Goal: Task Accomplishment & Management: Use online tool/utility

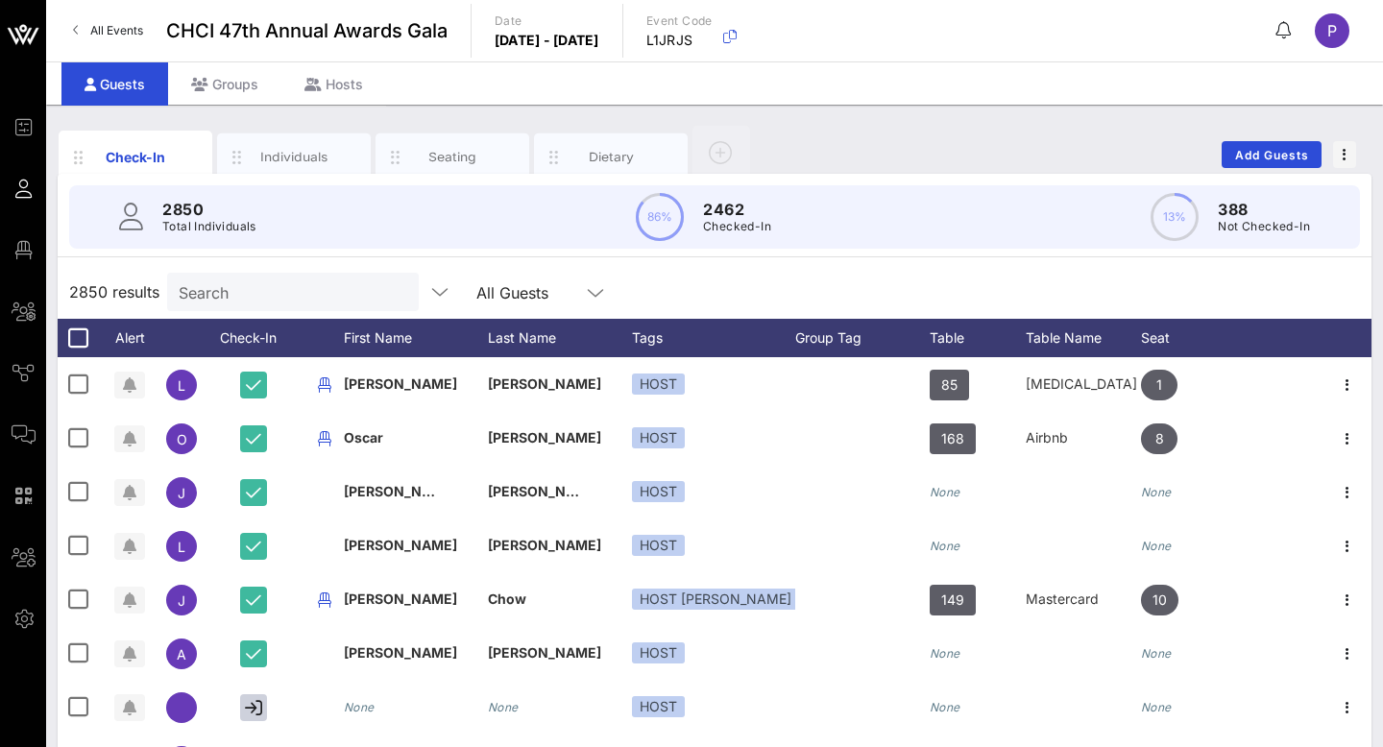
click at [129, 31] on span "All Events" at bounding box center [116, 30] width 53 height 14
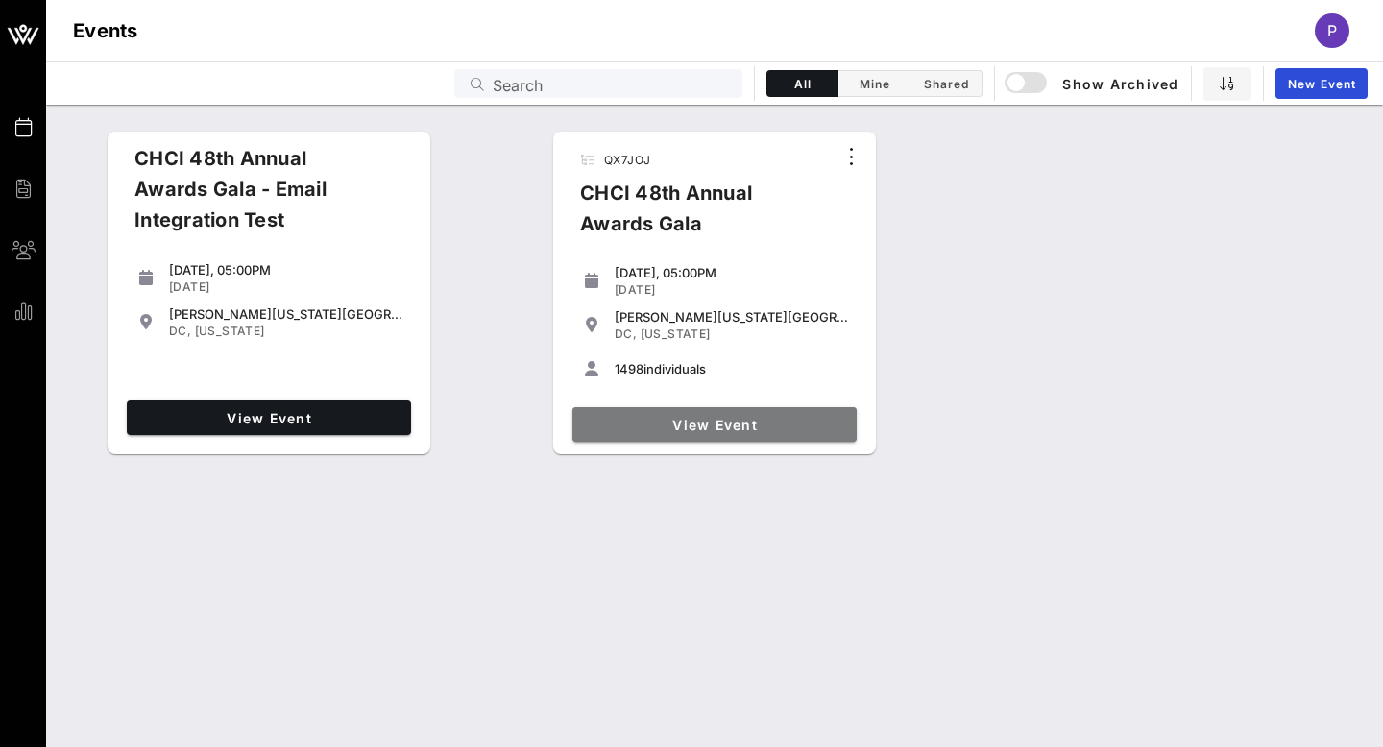
click at [624, 417] on span "View Event" at bounding box center [714, 425] width 269 height 16
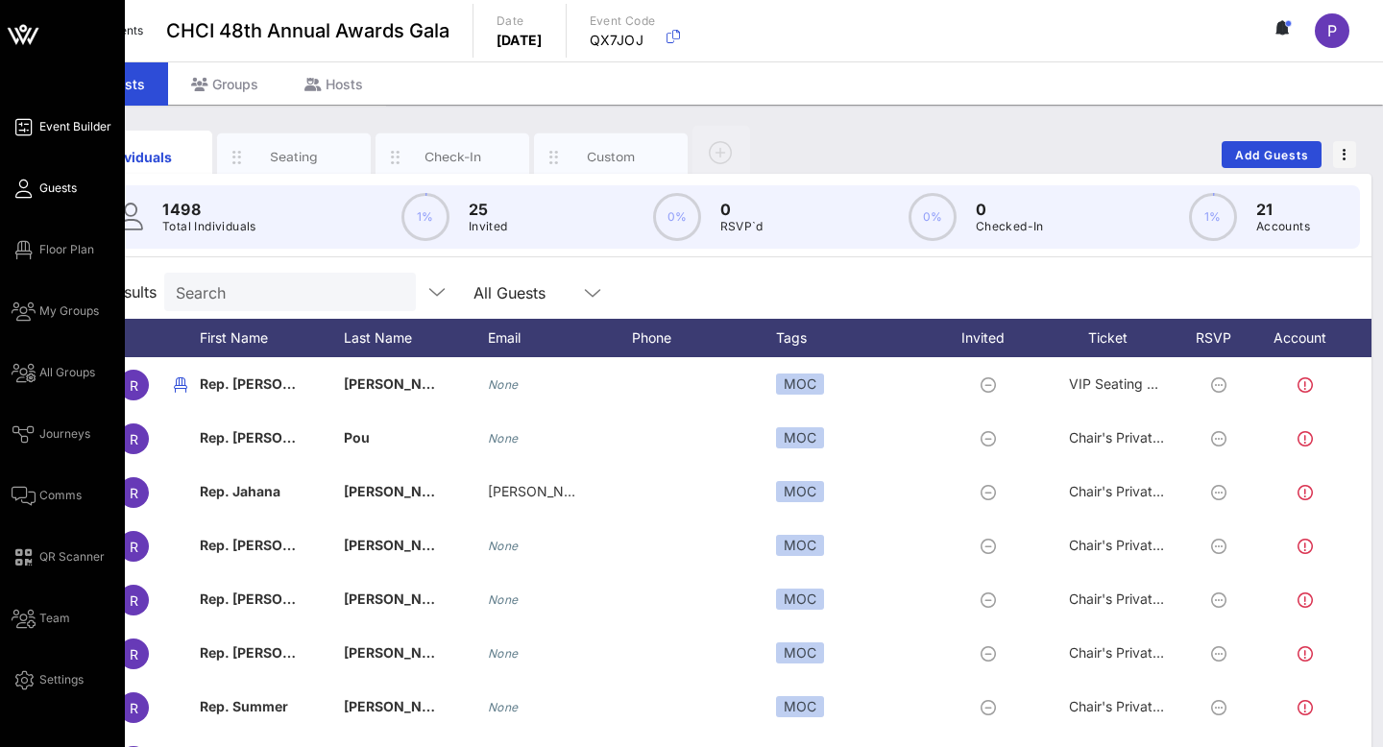
click at [48, 135] on link "Event Builder" at bounding box center [62, 126] width 100 height 23
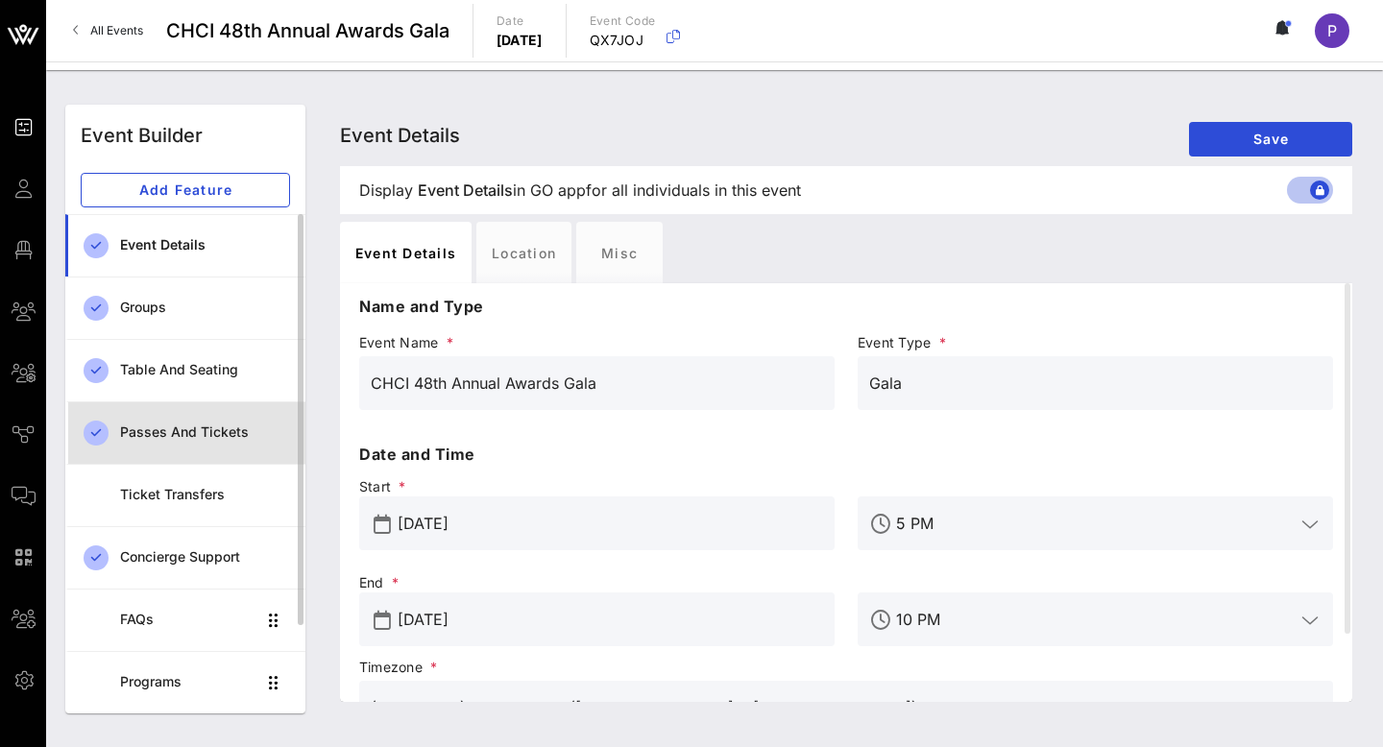
click at [165, 449] on div "Passes and Tickets" at bounding box center [205, 432] width 170 height 39
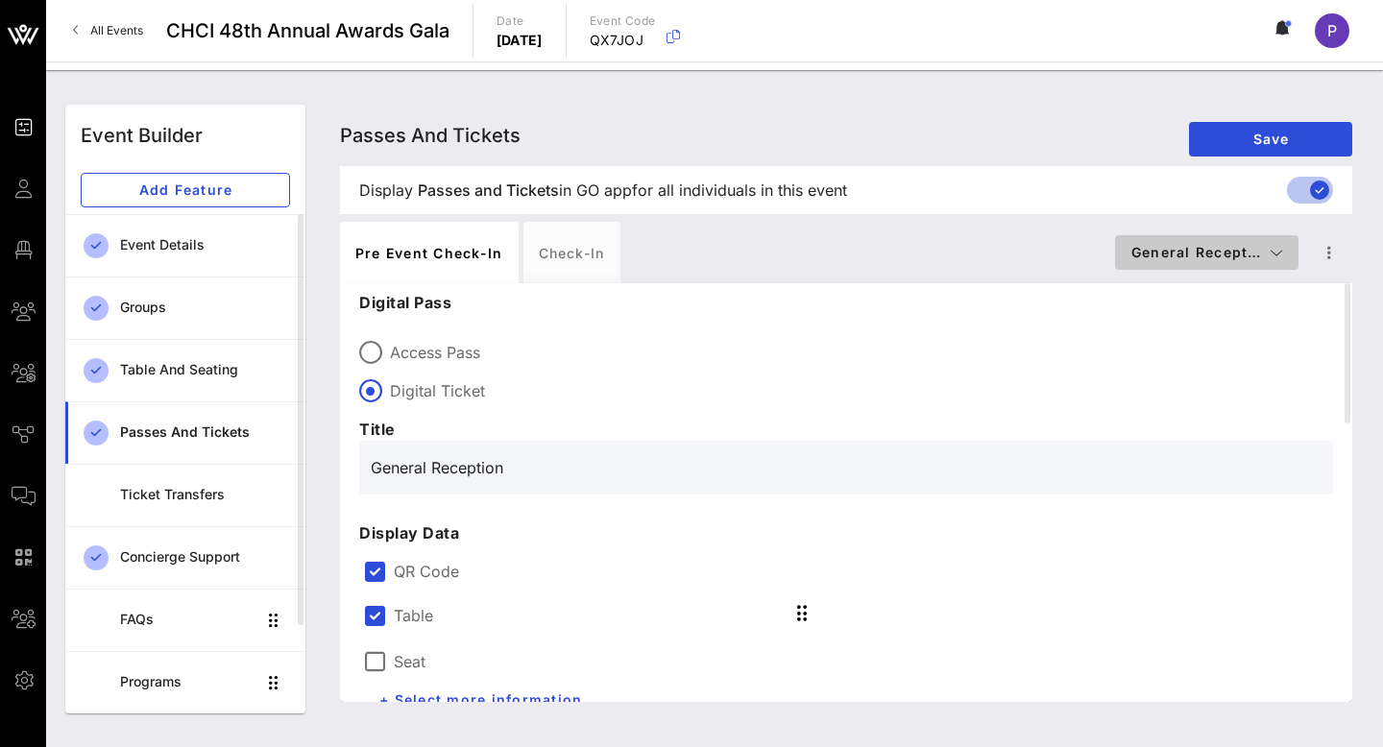
click at [1123, 244] on button "General Recept…" at bounding box center [1206, 252] width 183 height 35
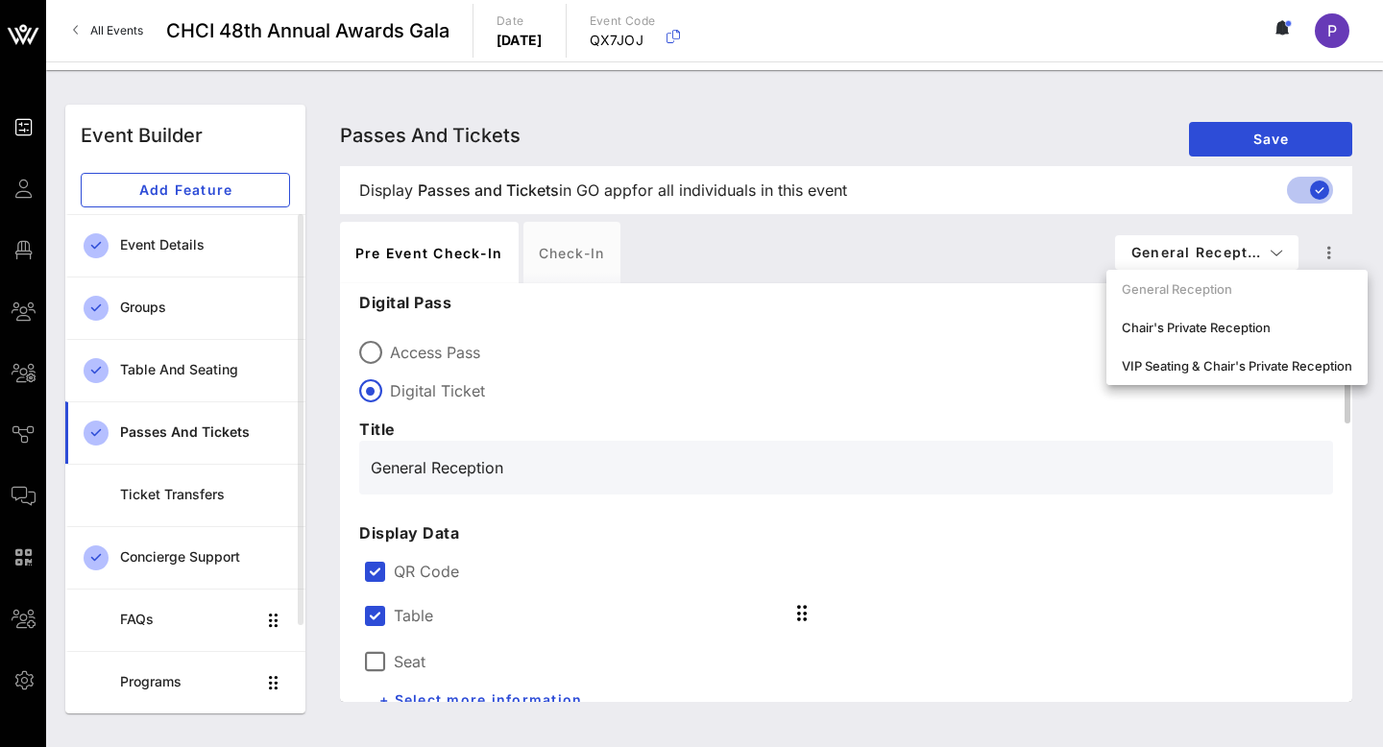
click at [1003, 337] on div "Access Pass Digital Ticket" at bounding box center [846, 367] width 974 height 69
